Goal: Find specific page/section: Find specific page/section

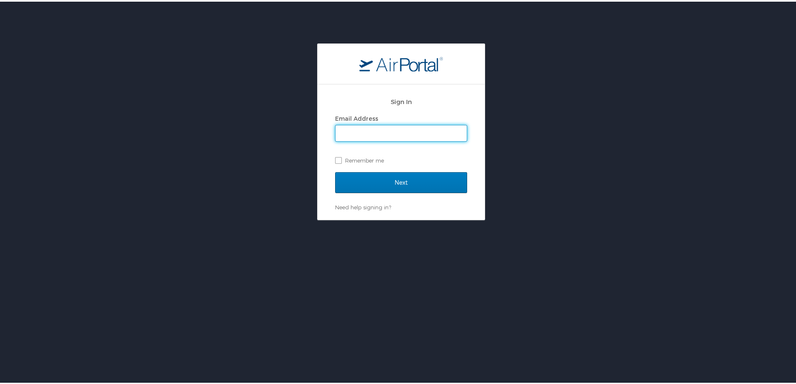
type input "bailee.higley@cbtravel.com"
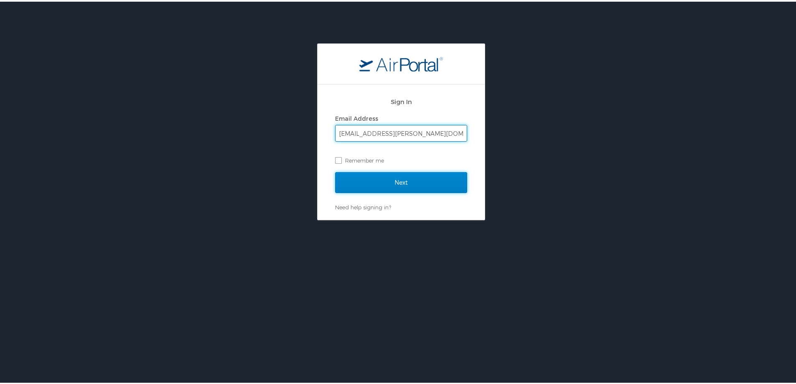
click at [415, 176] on input "Next" at bounding box center [401, 180] width 132 height 21
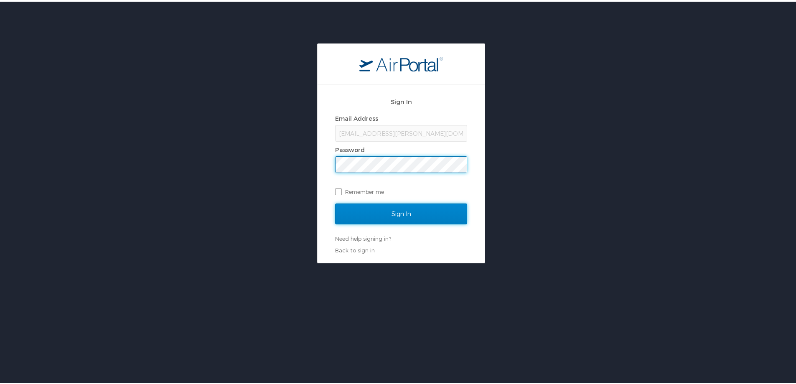
click at [386, 213] on input "Sign In" at bounding box center [401, 212] width 132 height 21
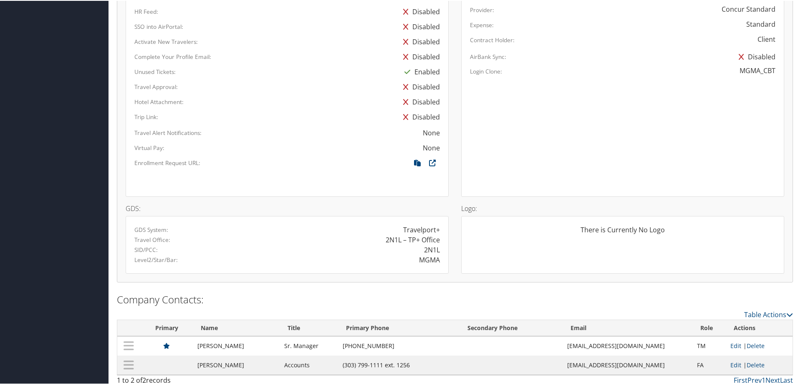
scroll to position [457, 0]
